Goal: Task Accomplishment & Management: Complete application form

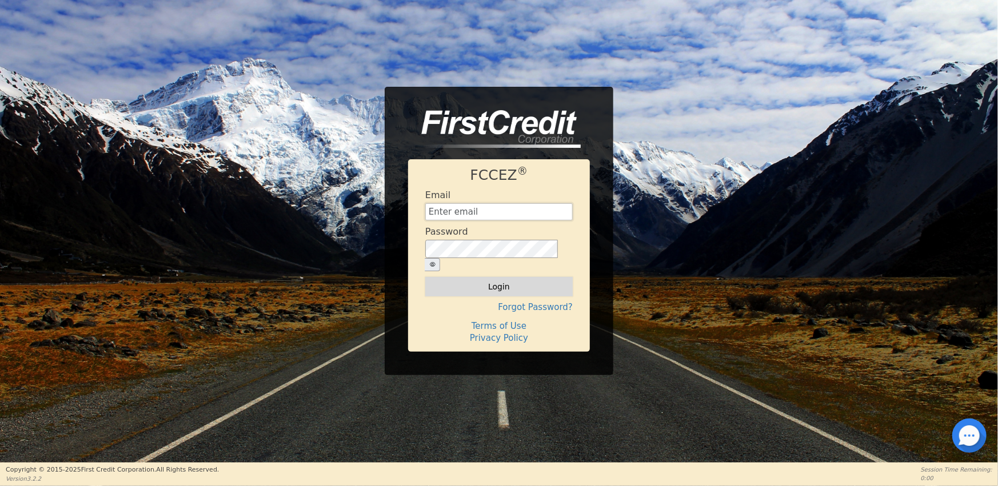
type input "[EMAIL_ADDRESS][DOMAIN_NAME]"
click at [493, 277] on button "Login" at bounding box center [498, 286] width 147 height 19
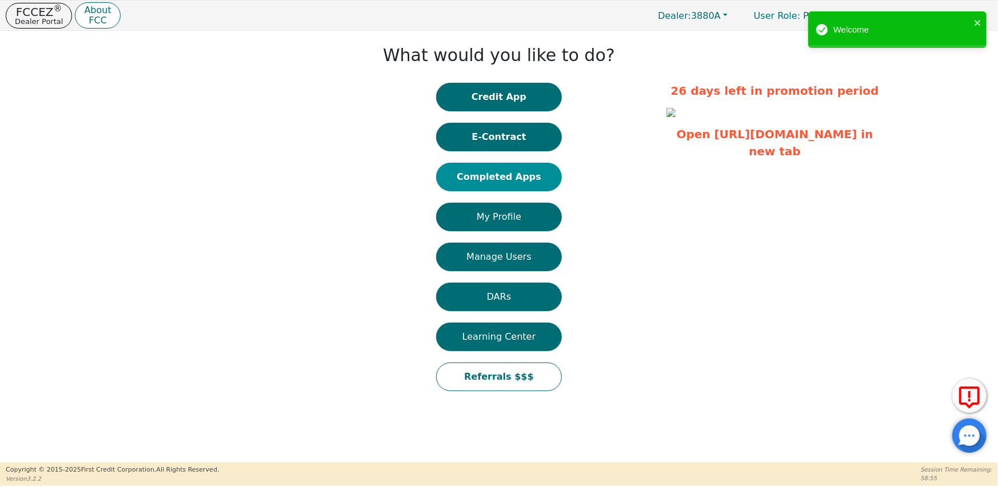
click at [509, 179] on button "Completed Apps" at bounding box center [499, 177] width 126 height 29
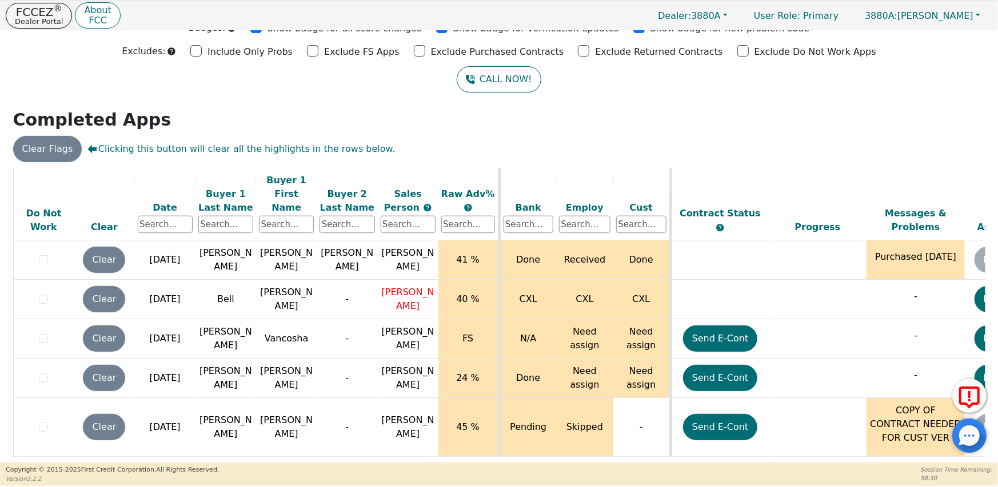
scroll to position [952, 0]
drag, startPoint x: 363, startPoint y: 455, endPoint x: 302, endPoint y: 457, distance: 61.2
click at [302, 457] on div "ALL VALUES ON THIS PAGE ARE UPDATED IN REAL TIME VERIFICATION STATUS Do Not Wor…" at bounding box center [499, 314] width 972 height 293
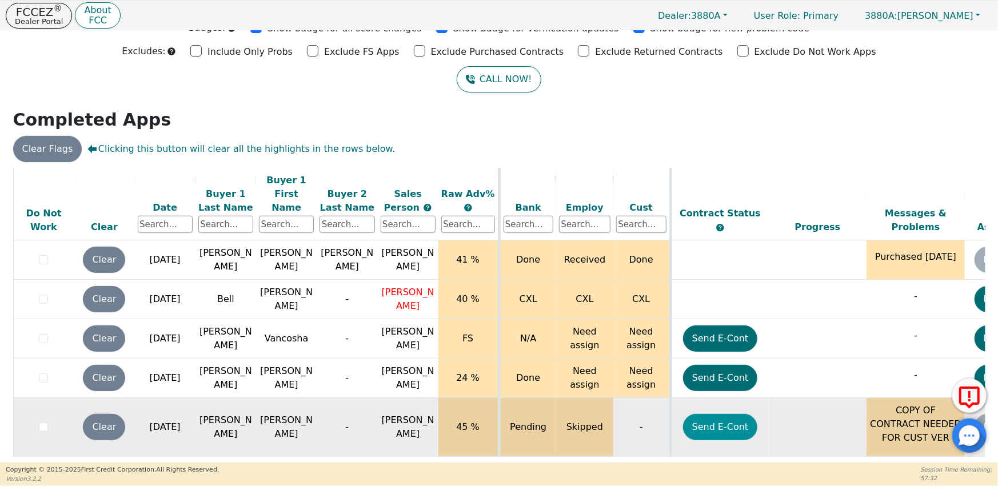
click at [723, 414] on button "Send E-Cont" at bounding box center [720, 427] width 75 height 26
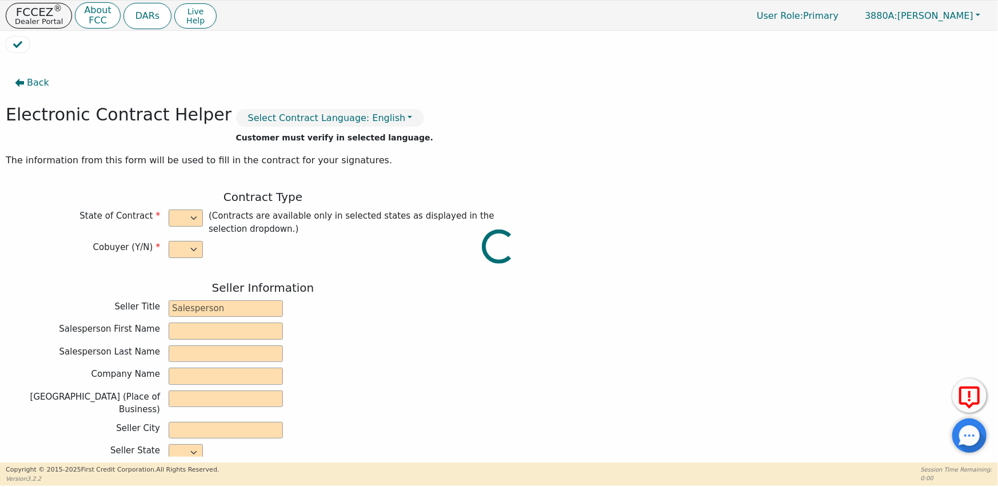
select select "n"
type input "CEO/Owner"
type input "[PERSON_NAME]"
type input "AQUA EXTREME"
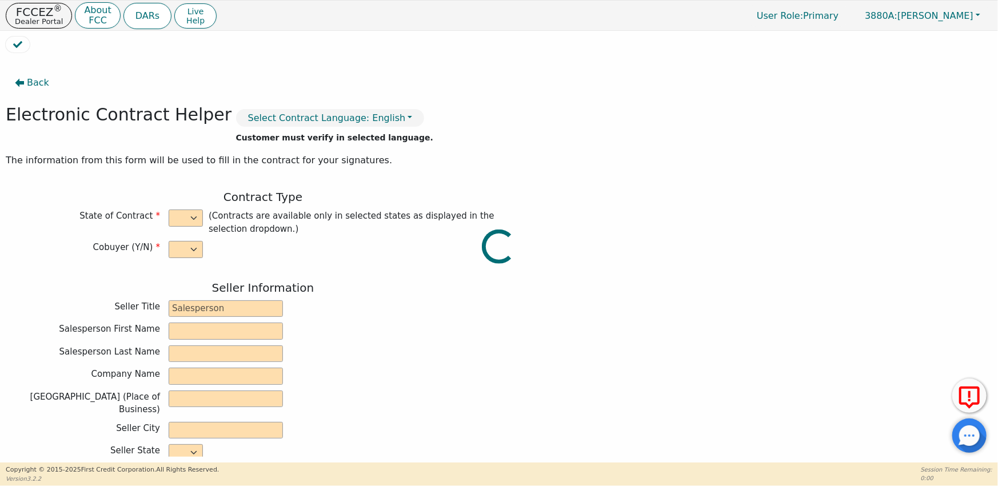
type input "[STREET_ADDRESS][US_STATE]"
type input "[PERSON_NAME]"
select select "GA"
type input "31047"
type input "[PERSON_NAME]"
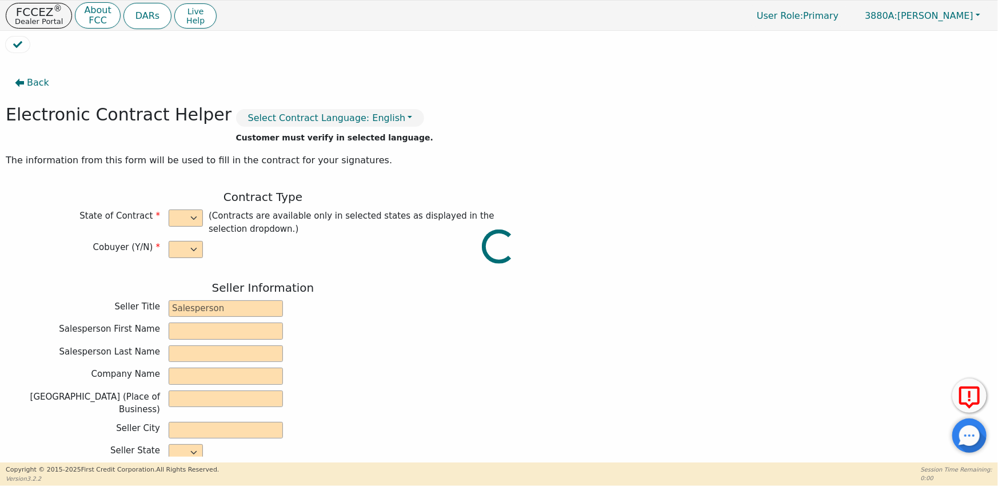
type input "[PERSON_NAME]"
type input "[EMAIL_ADDRESS][DOMAIN_NAME]"
type input "[STREET_ADDRESS]"
type input "[GEOGRAPHIC_DATA]"
select select "GA"
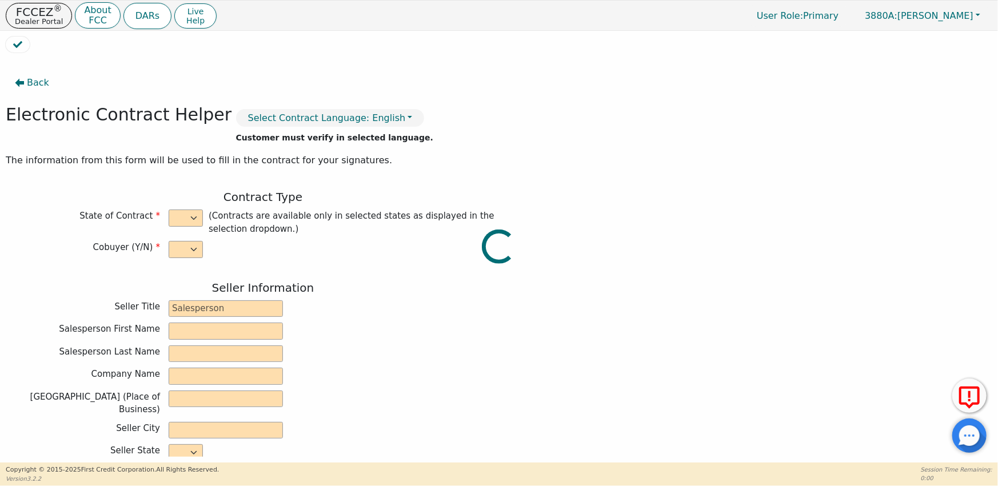
type input "30114"
type input "[DATE]"
type input "21.98"
type input "[DATE]"
type input "36"
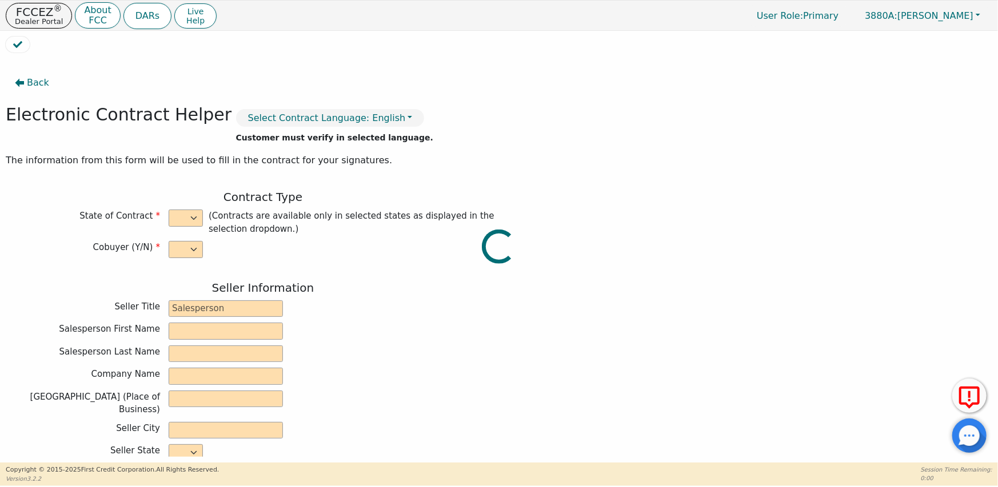
type input "0"
type input "3750.00"
type input "0.00"
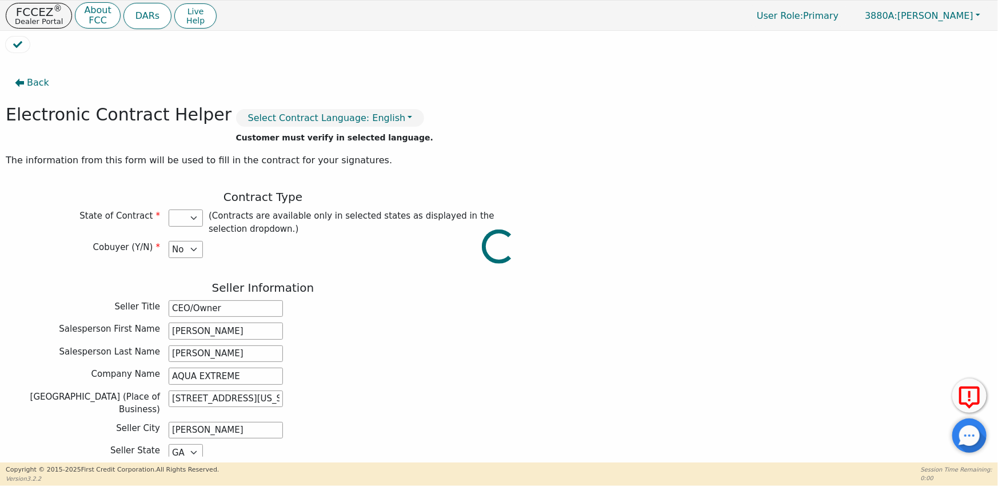
type input "3750.00"
select select "GA"
click at [39, 86] on span "Back" at bounding box center [38, 83] width 22 height 14
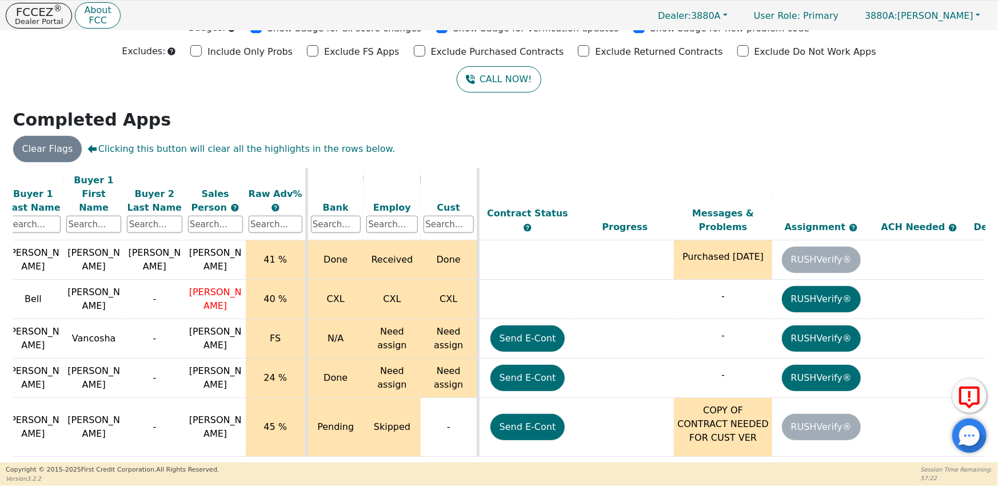
scroll to position [952, 195]
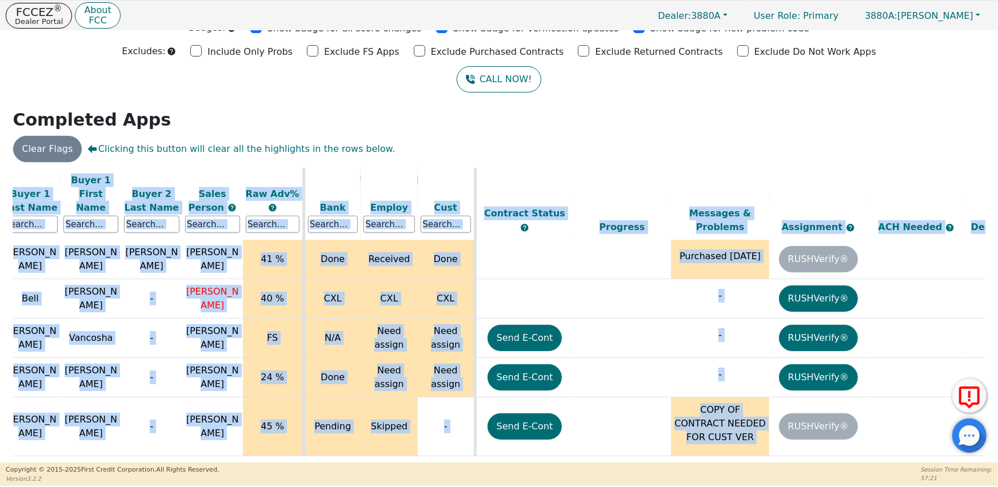
drag, startPoint x: 849, startPoint y: 454, endPoint x: 910, endPoint y: 446, distance: 61.1
click at [910, 446] on div "ALL VALUES ON THIS PAGE ARE UPDATED IN REAL TIME VERIFICATION STATUS Do Not Wor…" at bounding box center [499, 314] width 972 height 293
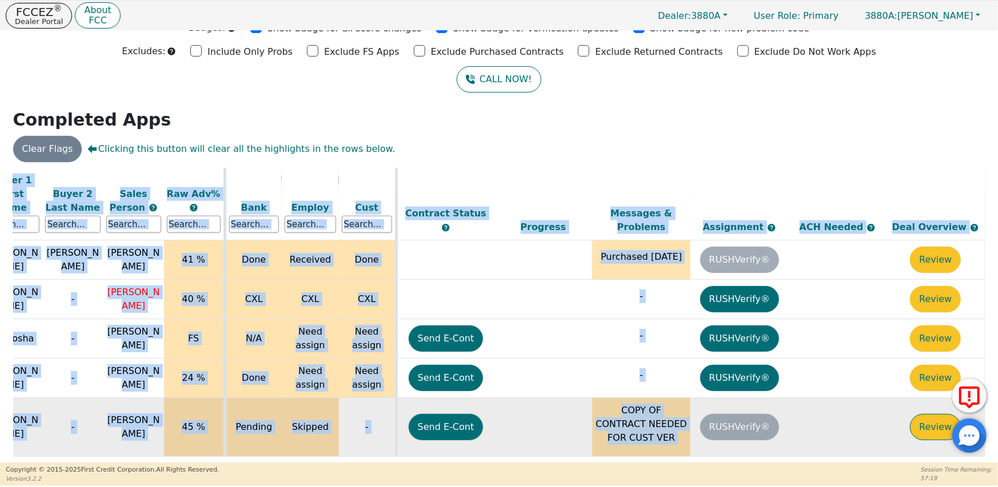
click at [923, 414] on button "Review" at bounding box center [935, 427] width 51 height 26
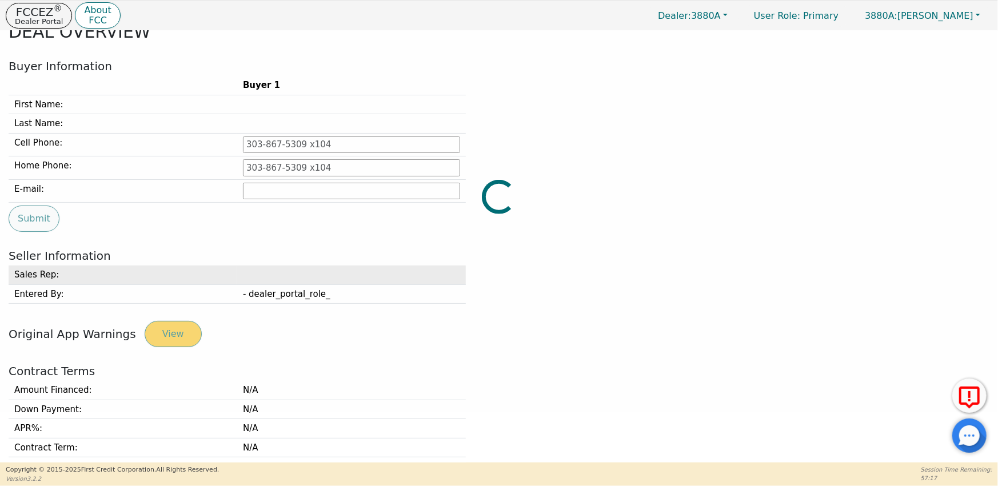
type input "[PHONE_NUMBER]"
type input "[EMAIL_ADDRESS][DOMAIN_NAME]"
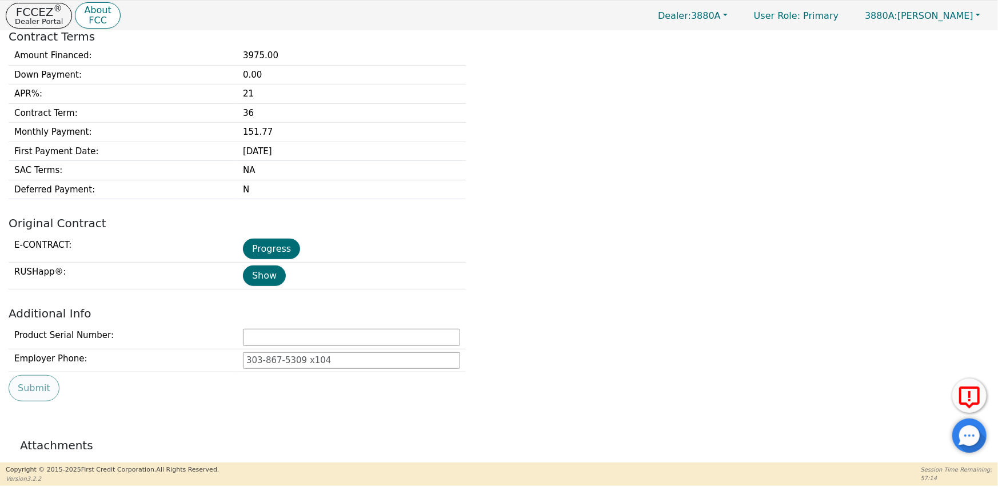
scroll to position [393, 0]
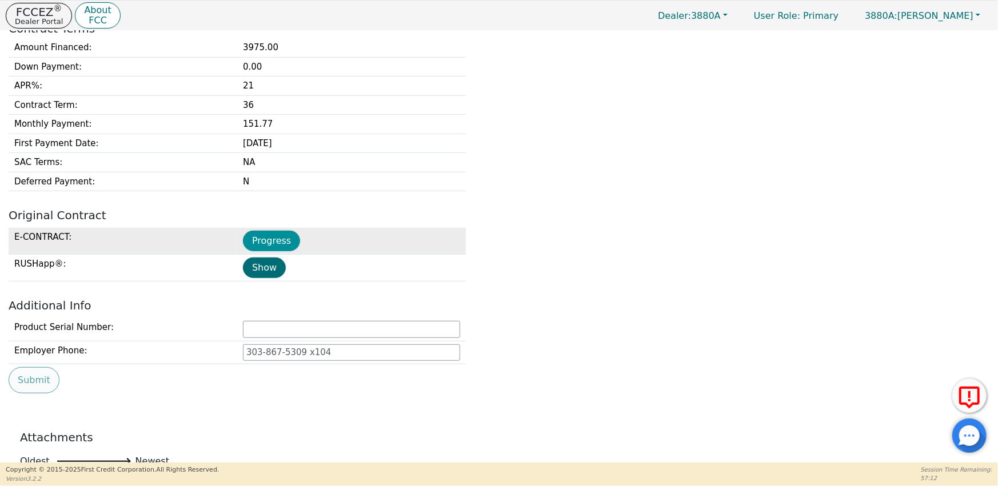
click at [271, 240] on button "Progress" at bounding box center [271, 241] width 57 height 21
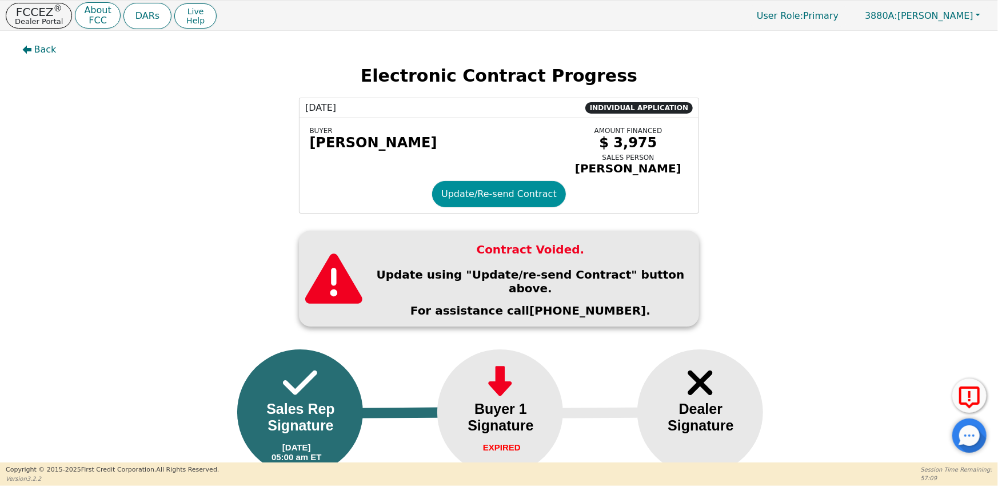
click at [486, 201] on button "Update/Re-send Contract" at bounding box center [499, 194] width 134 height 26
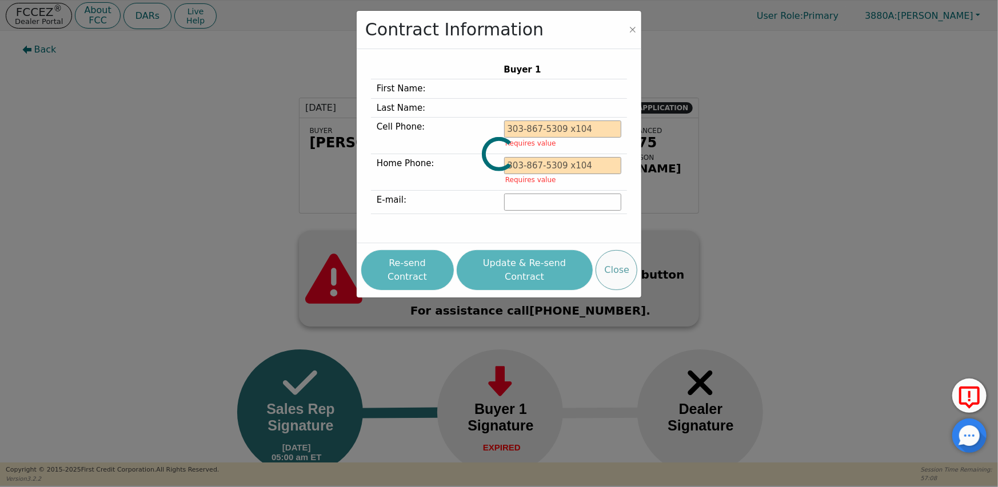
type input "[PHONE_NUMBER]"
type input "[EMAIL_ADDRESS][DOMAIN_NAME]"
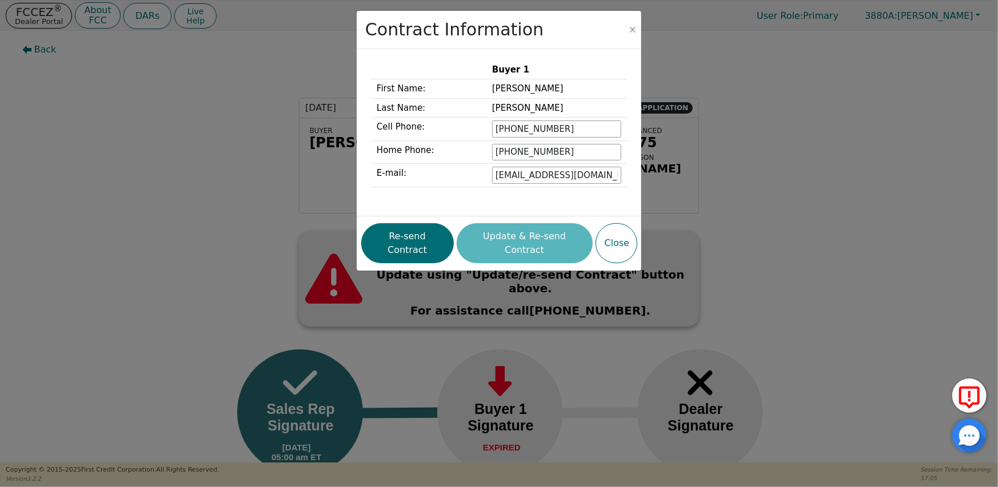
click at [514, 235] on div "Re-send Contract Update & Re-send Contract Close" at bounding box center [499, 244] width 276 height 46
click at [511, 239] on div "Re-send Contract Update & Re-send Contract Close" at bounding box center [499, 244] width 276 height 46
click at [423, 235] on button "Re-send Contract" at bounding box center [407, 243] width 93 height 40
click at [620, 236] on button "Close" at bounding box center [616, 243] width 42 height 40
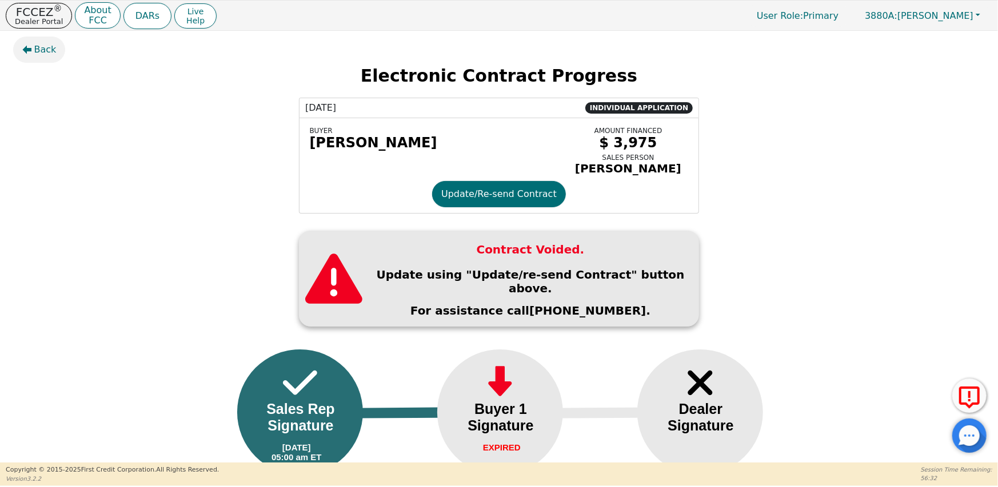
click at [32, 49] on button "Back" at bounding box center [39, 50] width 53 height 26
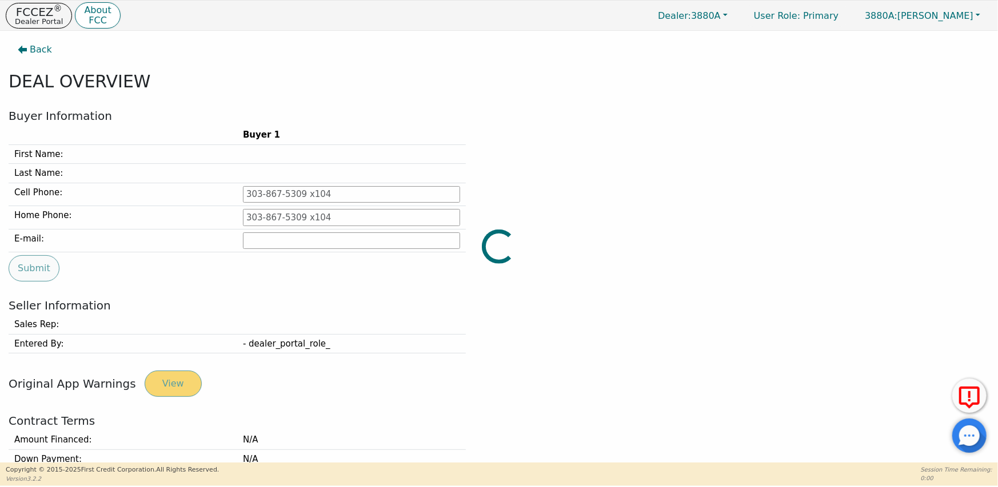
type input "[PHONE_NUMBER]"
type input "[EMAIL_ADDRESS][DOMAIN_NAME]"
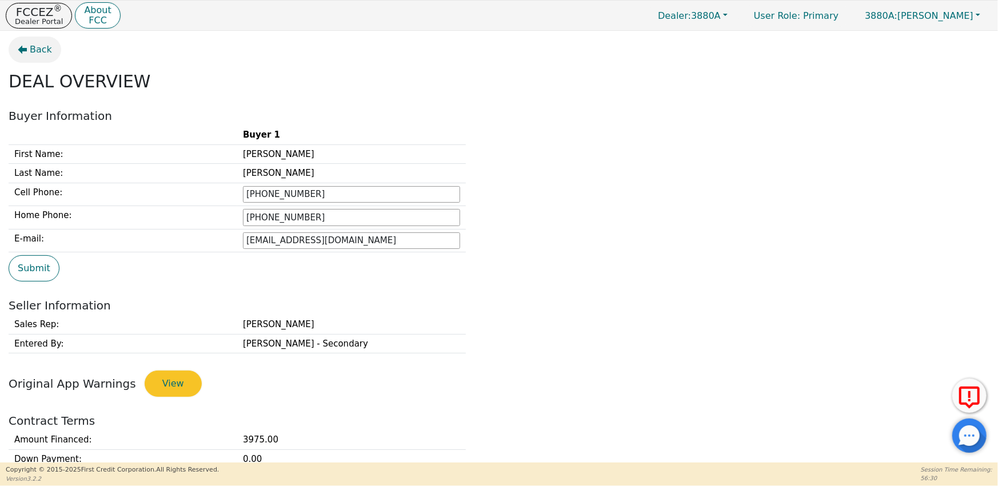
click at [30, 47] on span "Back" at bounding box center [41, 50] width 22 height 14
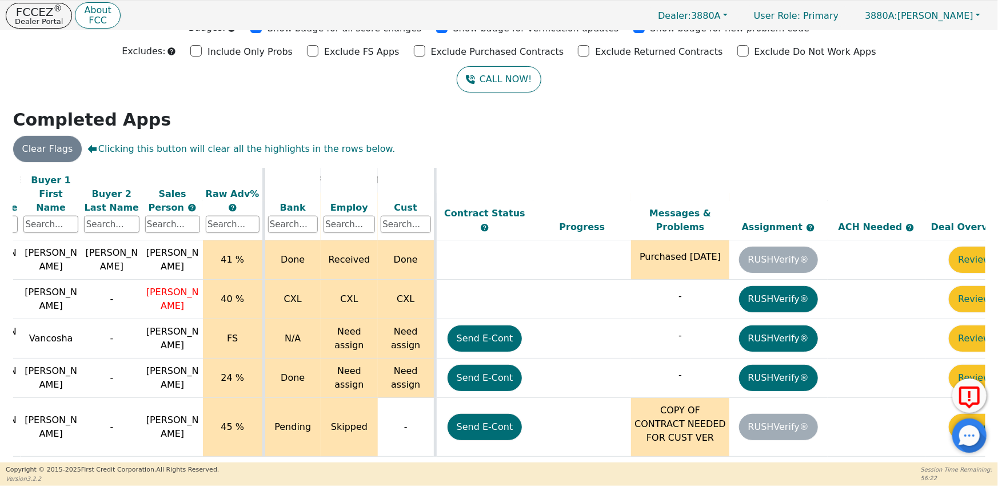
scroll to position [952, 280]
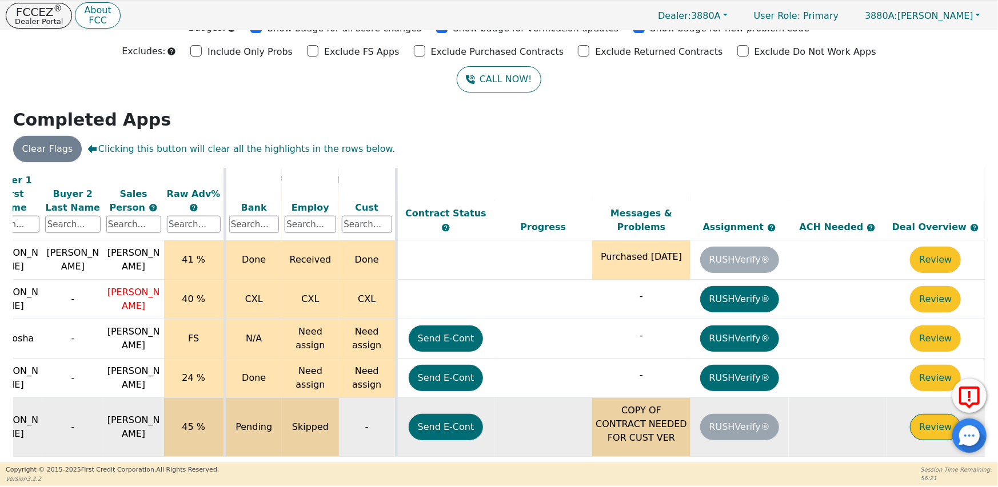
click at [921, 414] on button "Review" at bounding box center [935, 427] width 51 height 26
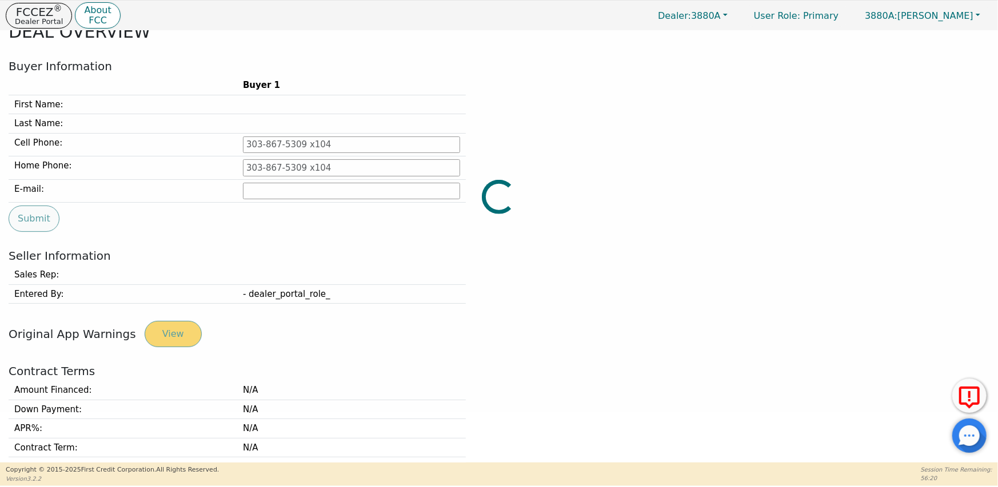
type input "[PHONE_NUMBER]"
type input "[EMAIL_ADDRESS][DOMAIN_NAME]"
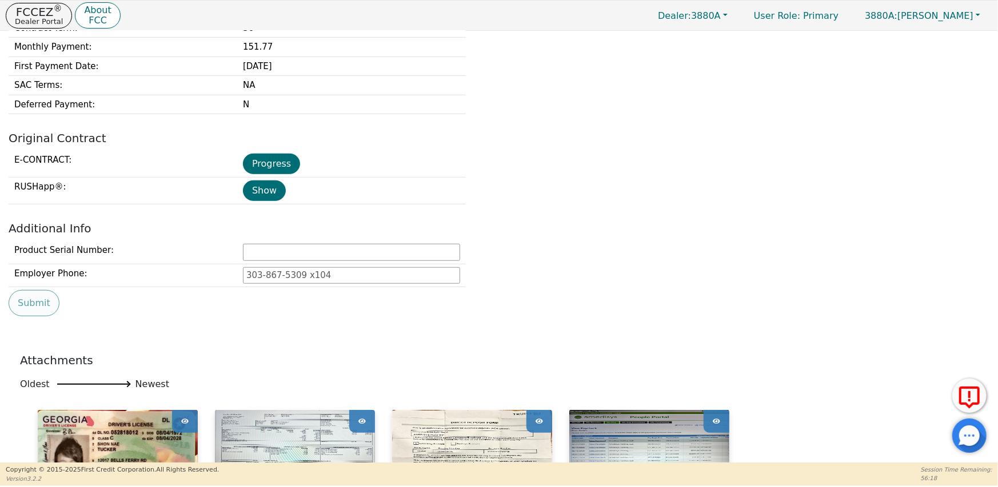
scroll to position [450, 0]
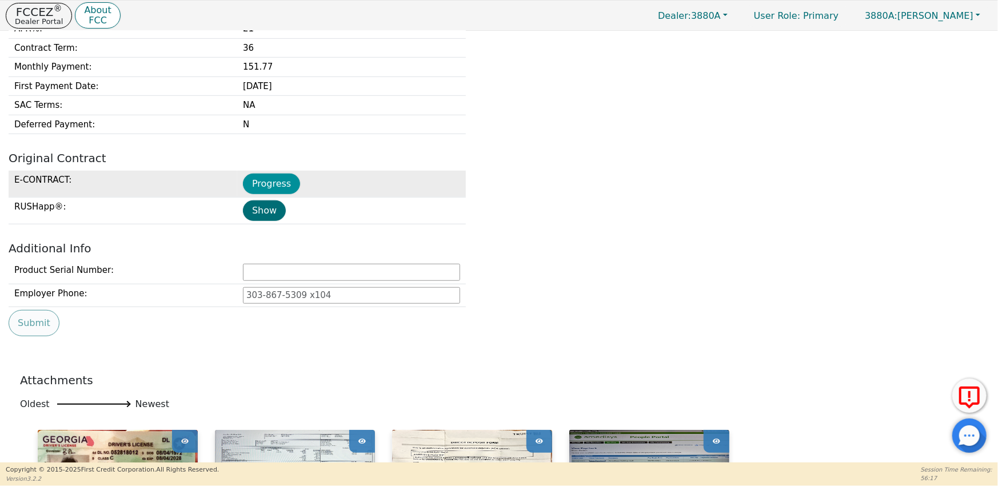
click at [273, 186] on button "Progress" at bounding box center [271, 184] width 57 height 21
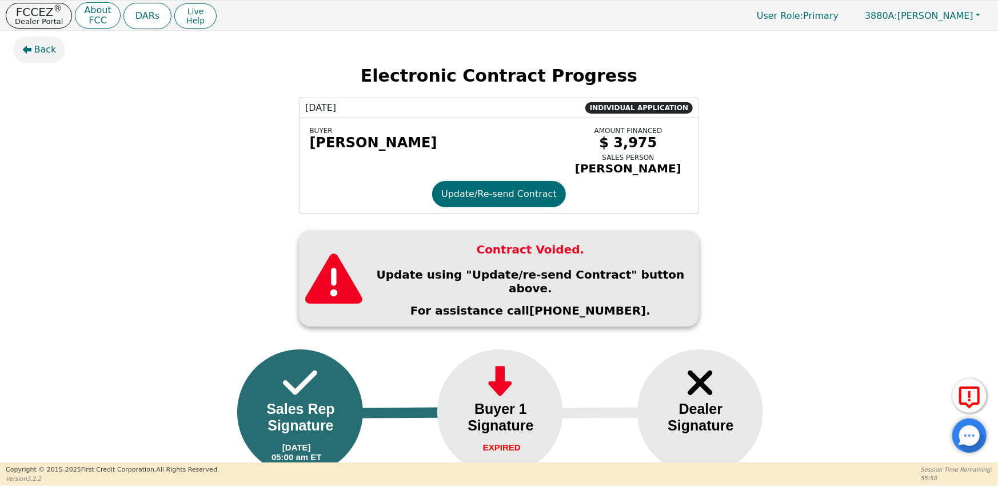
click at [29, 52] on icon "button" at bounding box center [26, 49] width 9 height 9
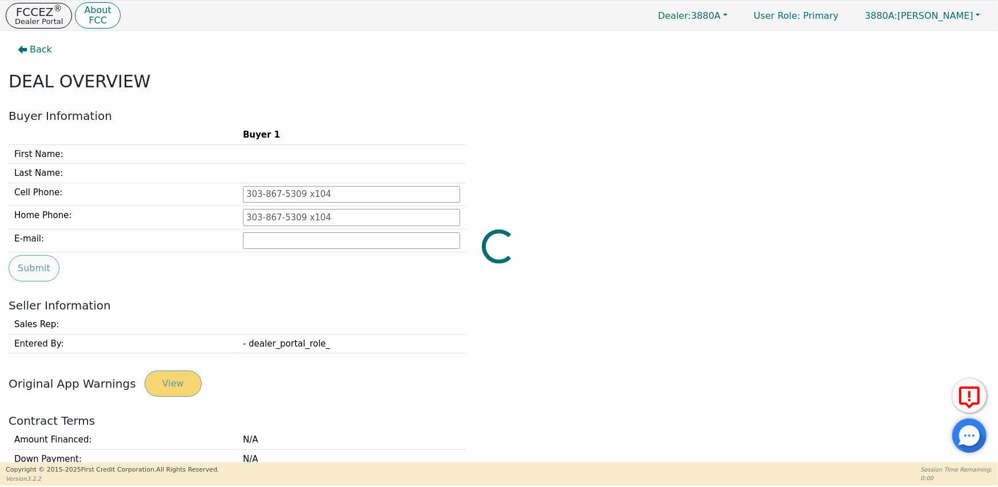
type input "[PHONE_NUMBER]"
type input "[EMAIL_ADDRESS][DOMAIN_NAME]"
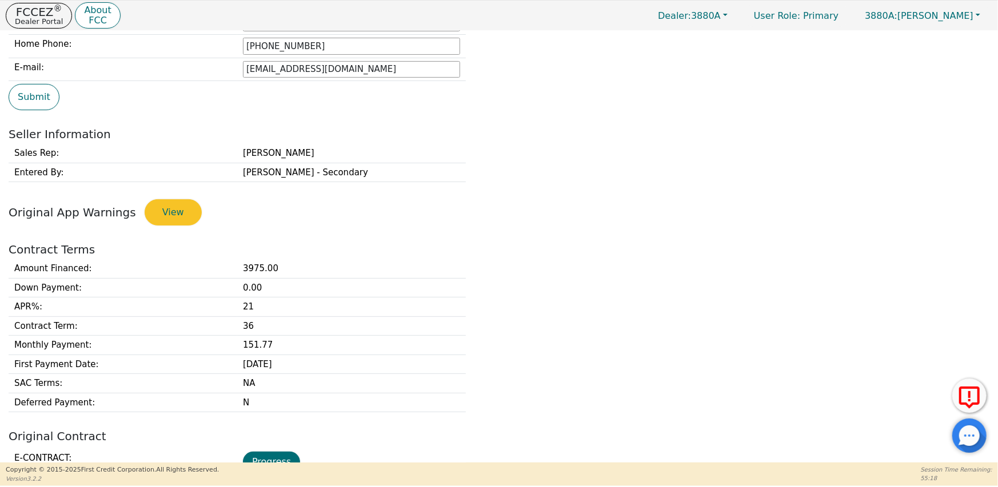
scroll to position [457, 0]
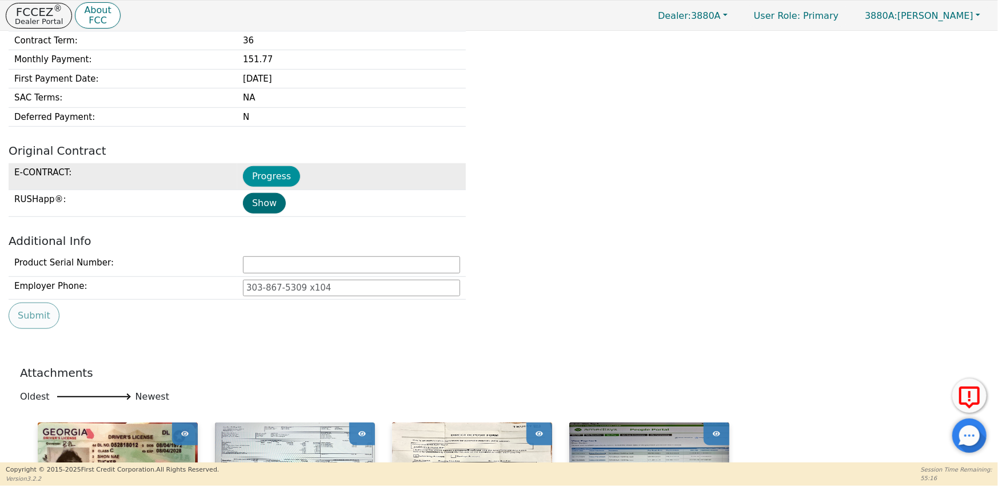
click at [258, 179] on button "Progress" at bounding box center [271, 176] width 57 height 21
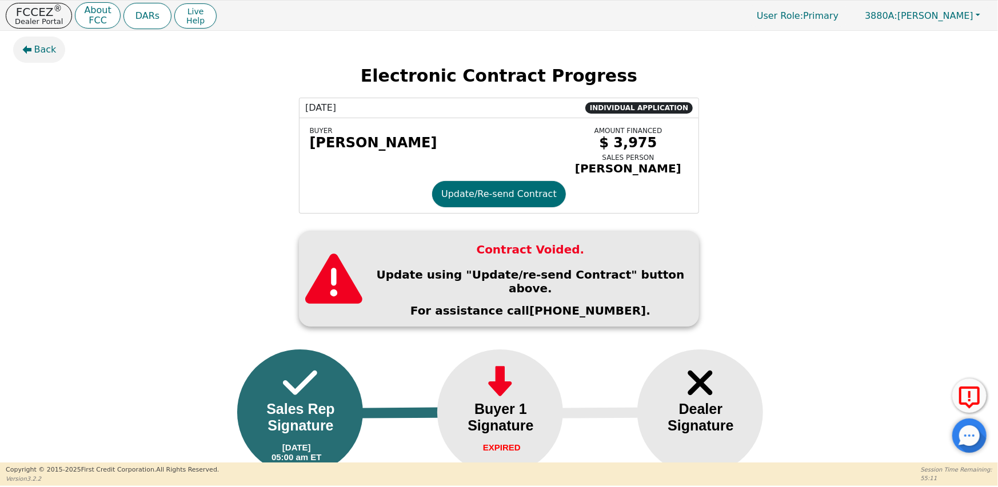
click at [46, 53] on span "Back" at bounding box center [45, 50] width 22 height 14
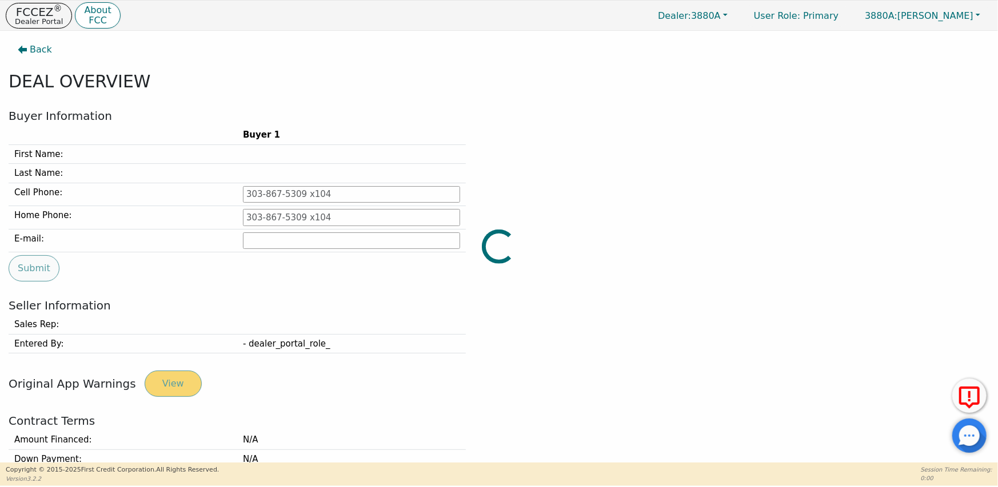
type input "[PHONE_NUMBER]"
type input "[EMAIL_ADDRESS][DOMAIN_NAME]"
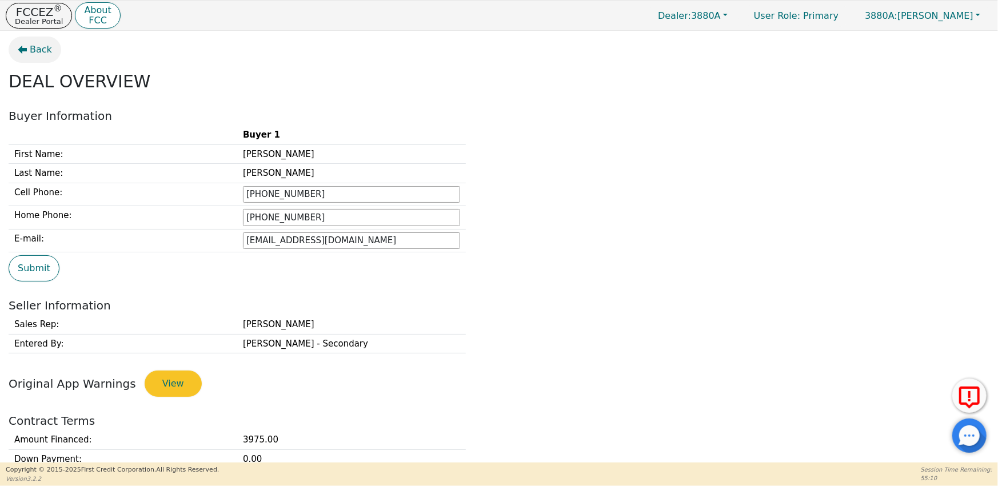
click at [37, 47] on span "Back" at bounding box center [41, 50] width 22 height 14
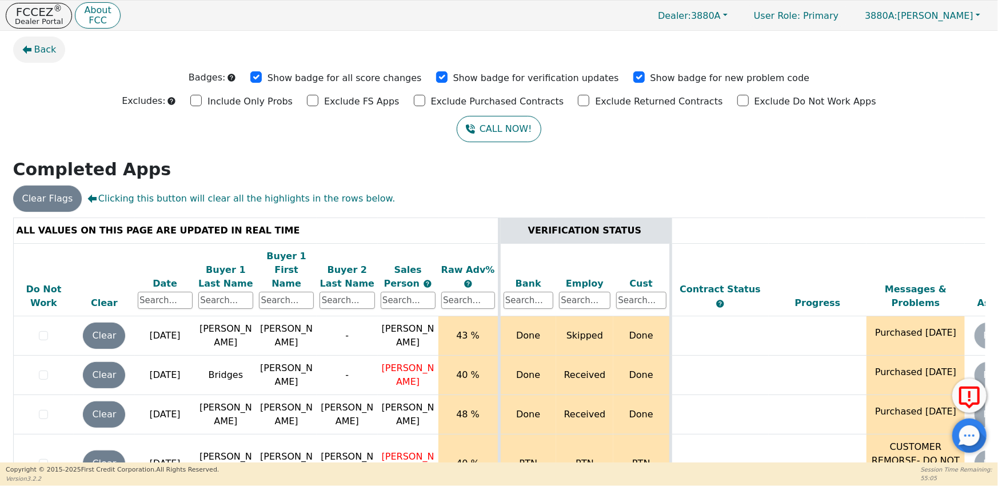
click at [45, 57] on button "Back" at bounding box center [39, 50] width 53 height 26
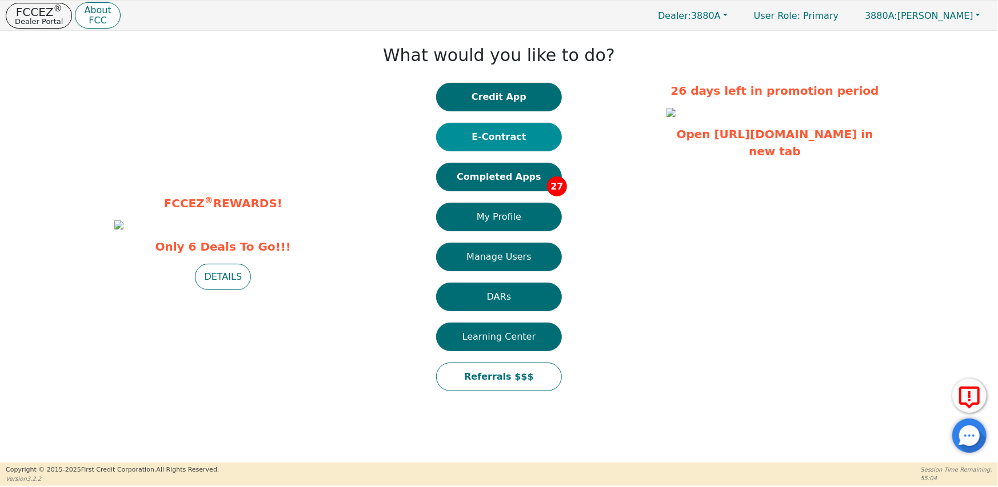
click at [507, 138] on button "E-Contract" at bounding box center [499, 137] width 126 height 29
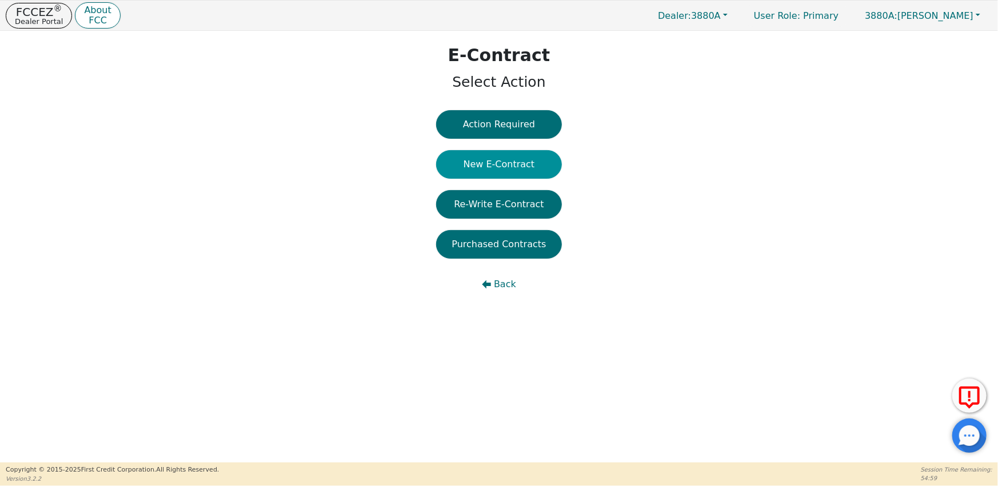
click at [498, 162] on button "New E-Contract" at bounding box center [499, 164] width 126 height 29
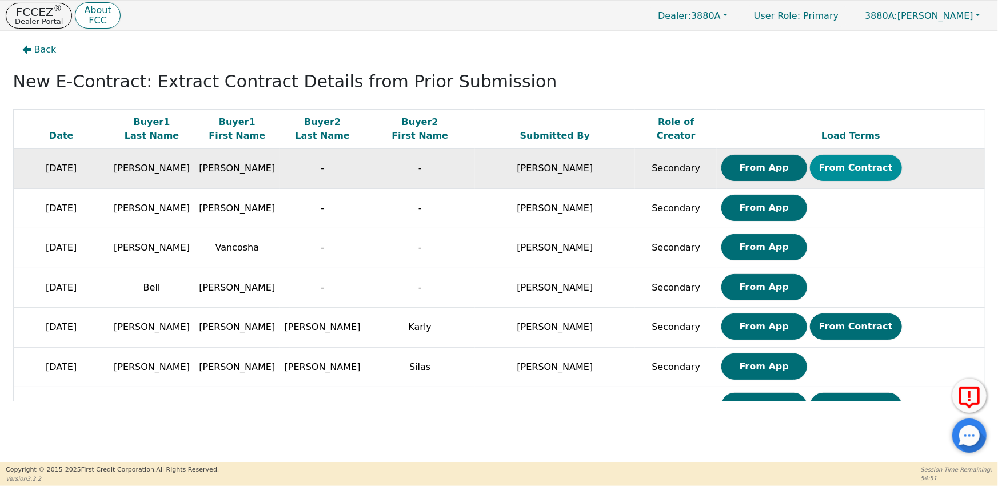
click at [830, 172] on button "From Contract" at bounding box center [856, 168] width 92 height 26
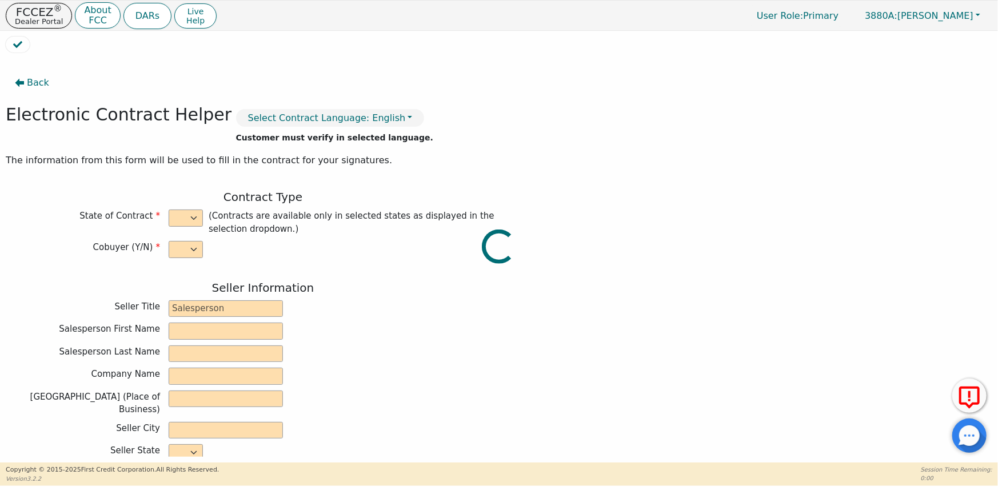
select select "n"
type input "CEO/Owner"
type input "[PERSON_NAME]"
type input "AQUA EXTREME"
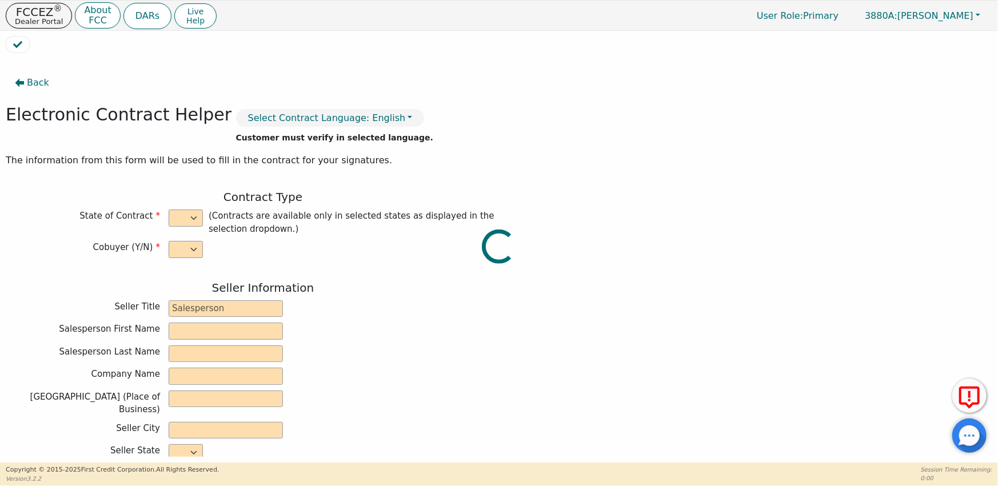
type input "[STREET_ADDRESS][US_STATE]"
type input "[PERSON_NAME]"
select select "GA"
type input "31047"
type input "Rainbow"
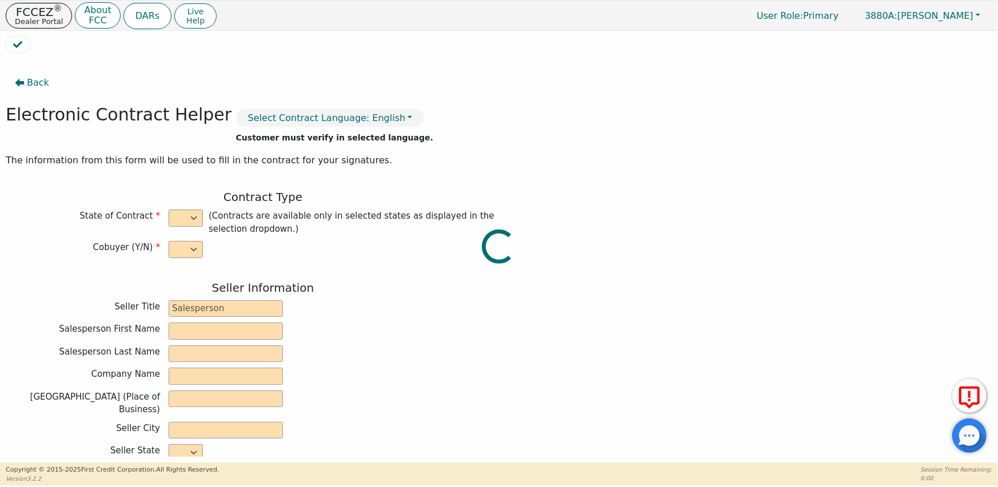
type input "SRX"
type input "22783399"
type input "[PERSON_NAME]"
type input "[EMAIL_ADDRESS][DOMAIN_NAME]"
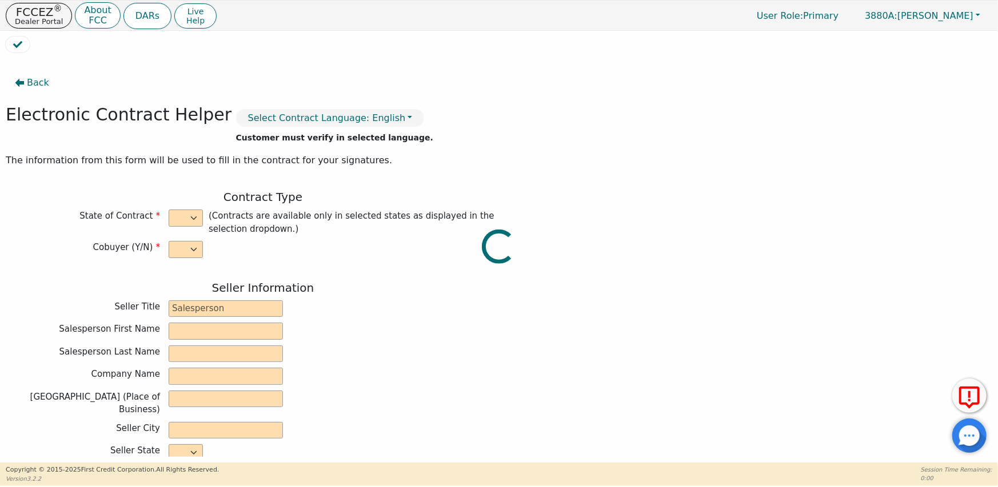
type input "[EMAIL_ADDRESS][DOMAIN_NAME]"
type input "[STREET_ADDRESS]"
type input "[GEOGRAPHIC_DATA]"
type input "Cherokee"
select select "GA"
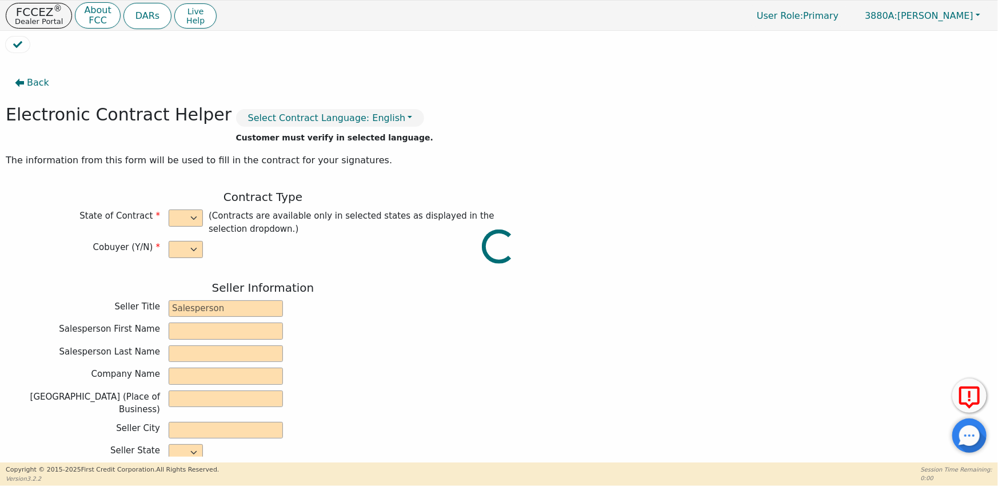
type input "30114"
type input "[DATE]"
type input "21.98"
type input "[DATE]"
type input "36"
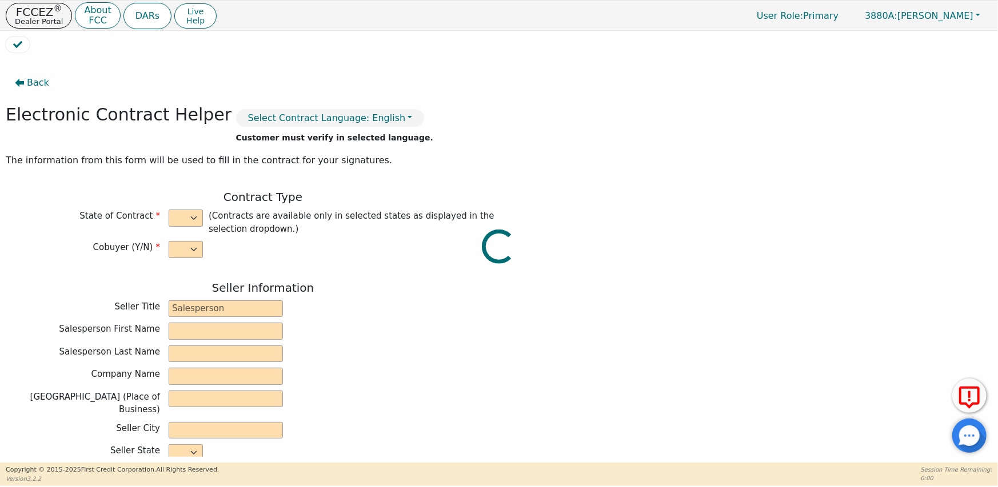
type input "0"
type input "3750.00"
type input "6.00"
type input "225.00"
checkbox input "true"
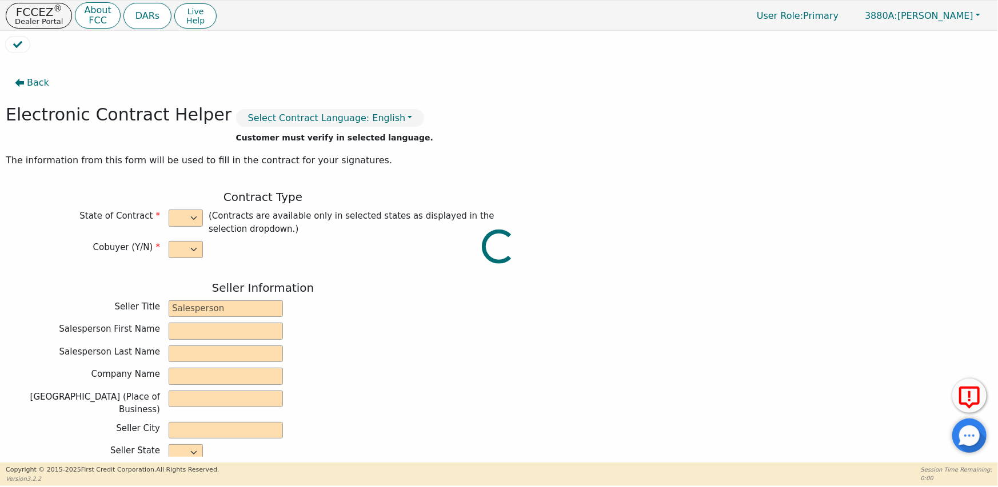
type input "0.00"
type input "3975.00"
type input "5463.72"
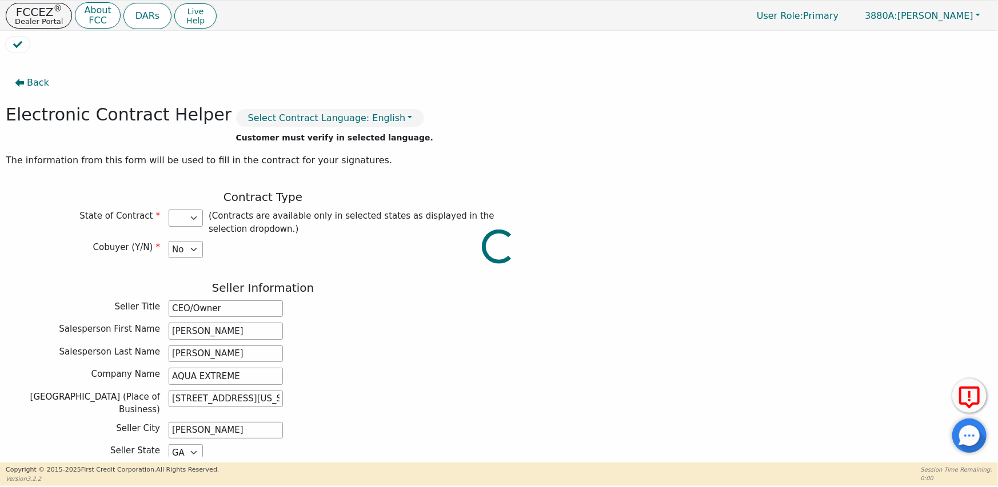
select select "GA"
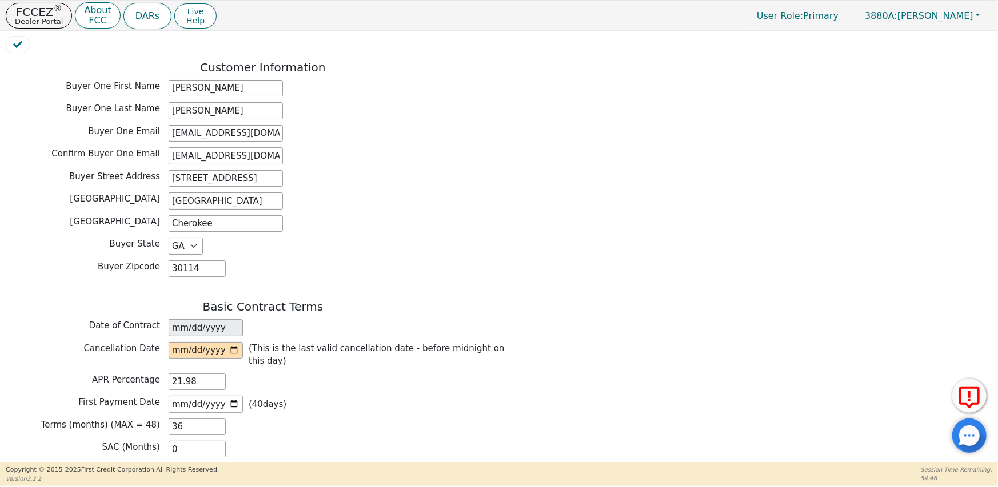
scroll to position [571, 0]
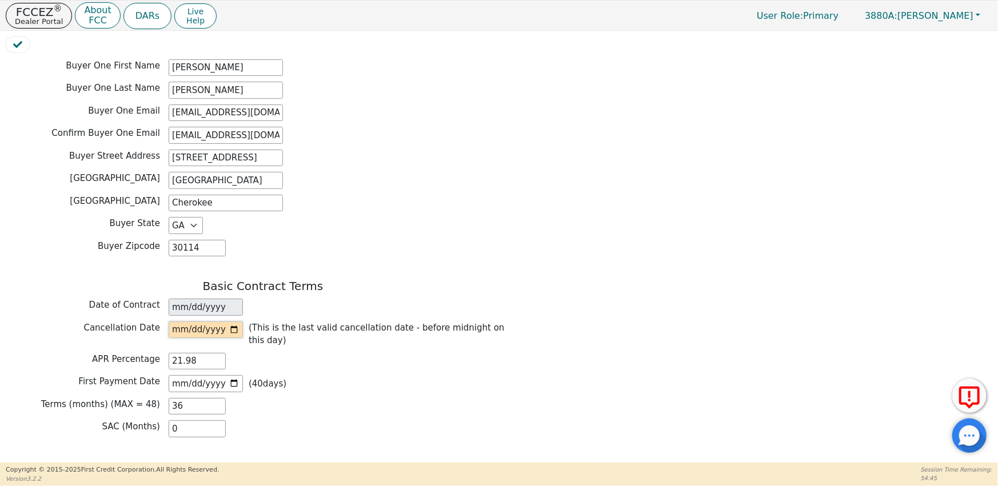
click at [237, 322] on input "date" at bounding box center [206, 330] width 74 height 17
type input "[DATE]"
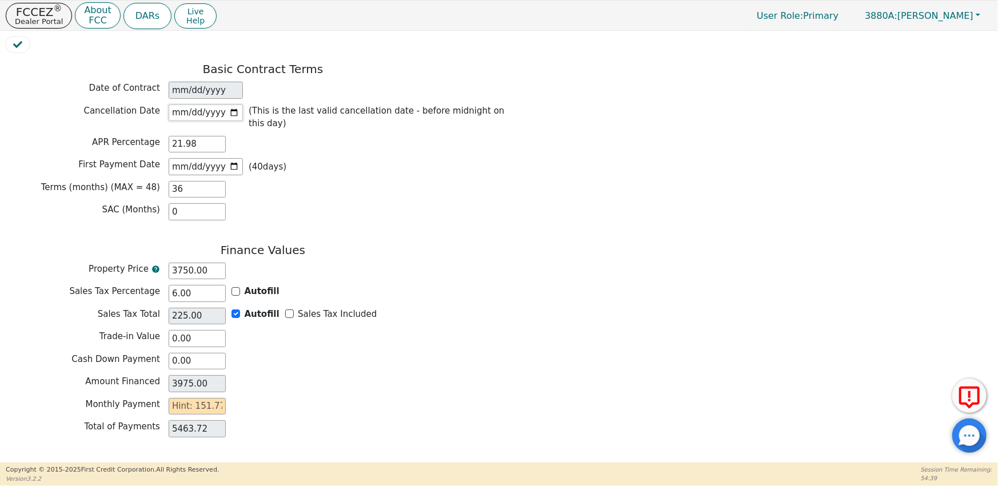
scroll to position [807, 0]
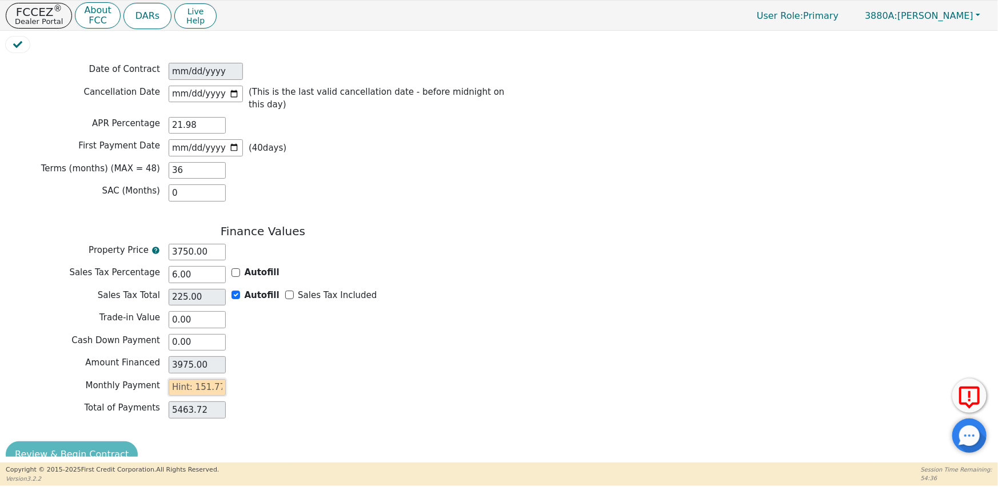
click at [214, 379] on input "text" at bounding box center [197, 387] width 57 height 17
type input "1"
type input "36.00"
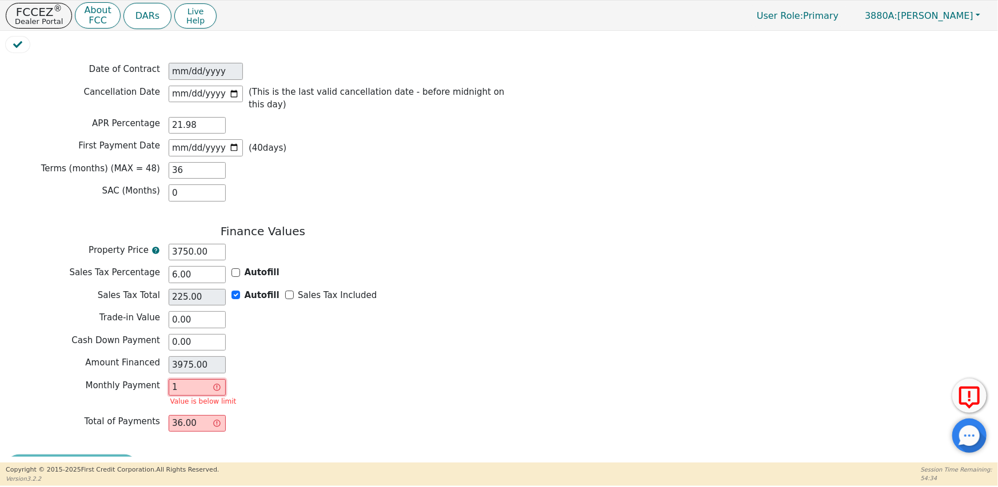
type input "15"
type input "540.00"
type input "151"
type input "5436.00"
type input "151.7"
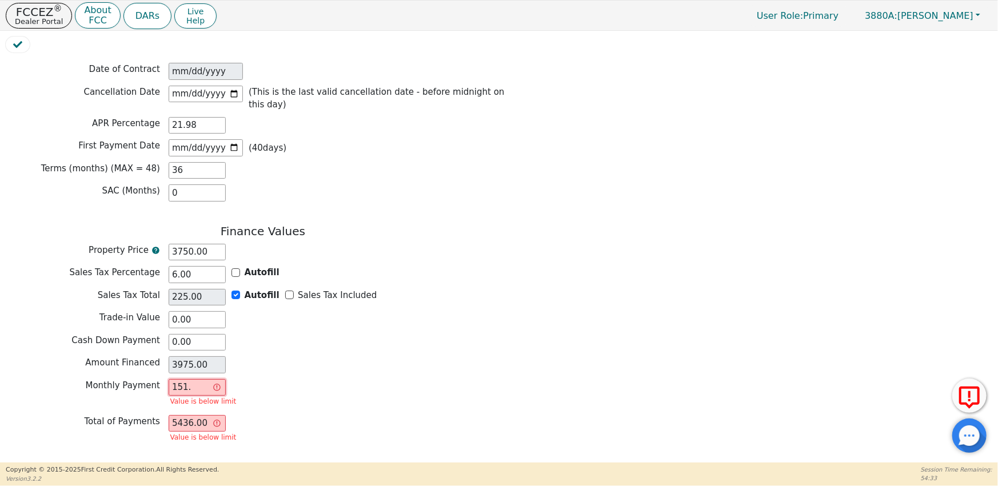
type input "5461.20"
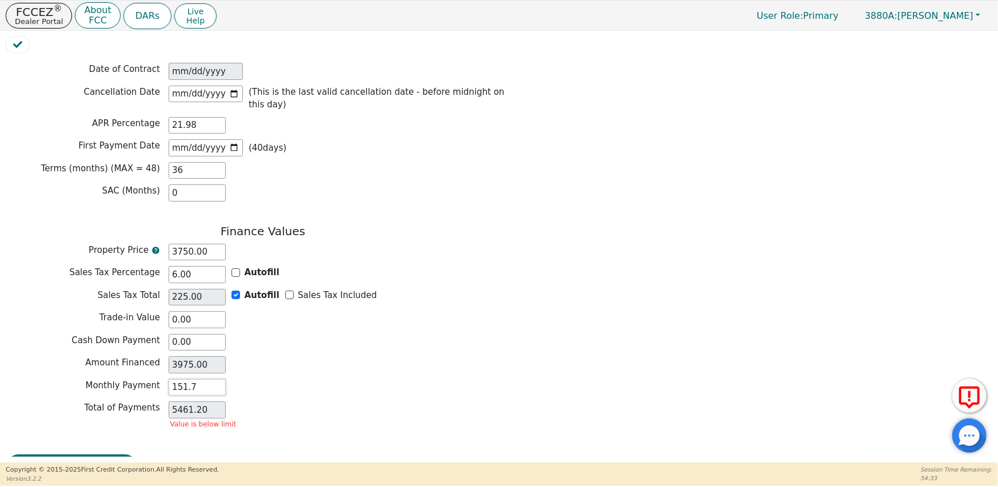
type input "151.77"
type input "5463.72"
type input "151.77"
click at [61, 442] on button "Review & Begin Contract" at bounding box center [72, 455] width 132 height 26
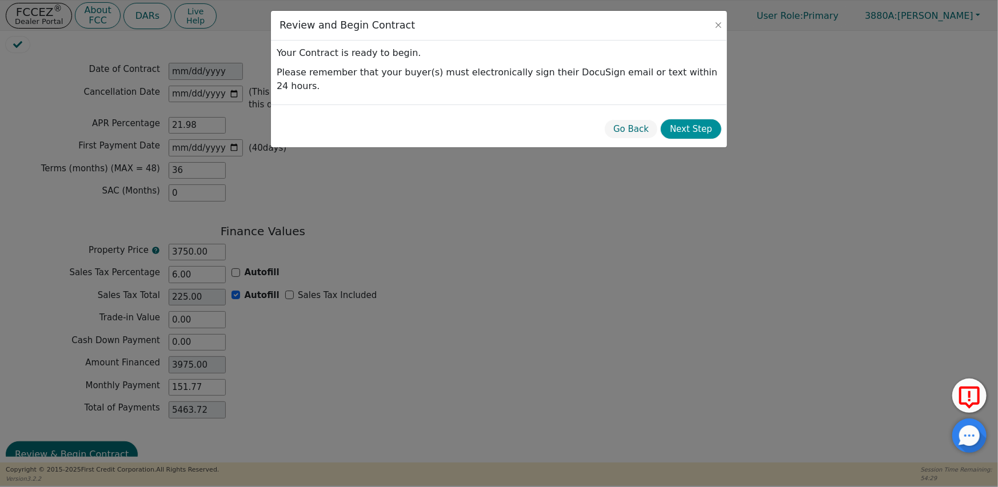
click at [707, 119] on button "Next Step" at bounding box center [691, 129] width 61 height 20
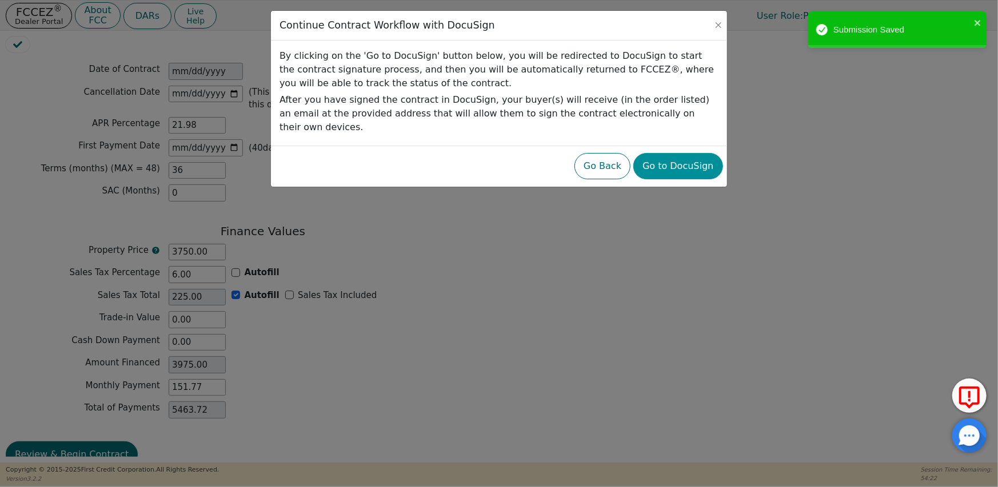
click at [681, 153] on button "Go to DocuSign" at bounding box center [677, 166] width 89 height 26
